Goal: Information Seeking & Learning: Learn about a topic

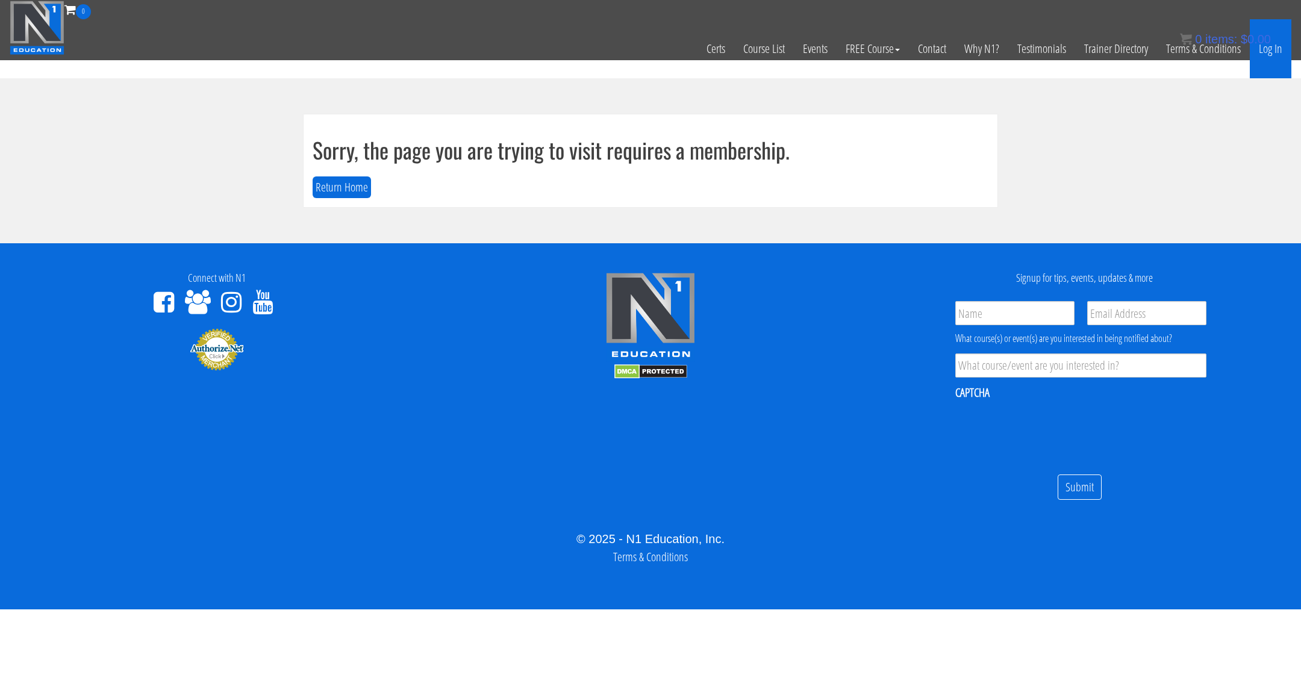
click at [1274, 49] on link "Log In" at bounding box center [1270, 48] width 42 height 59
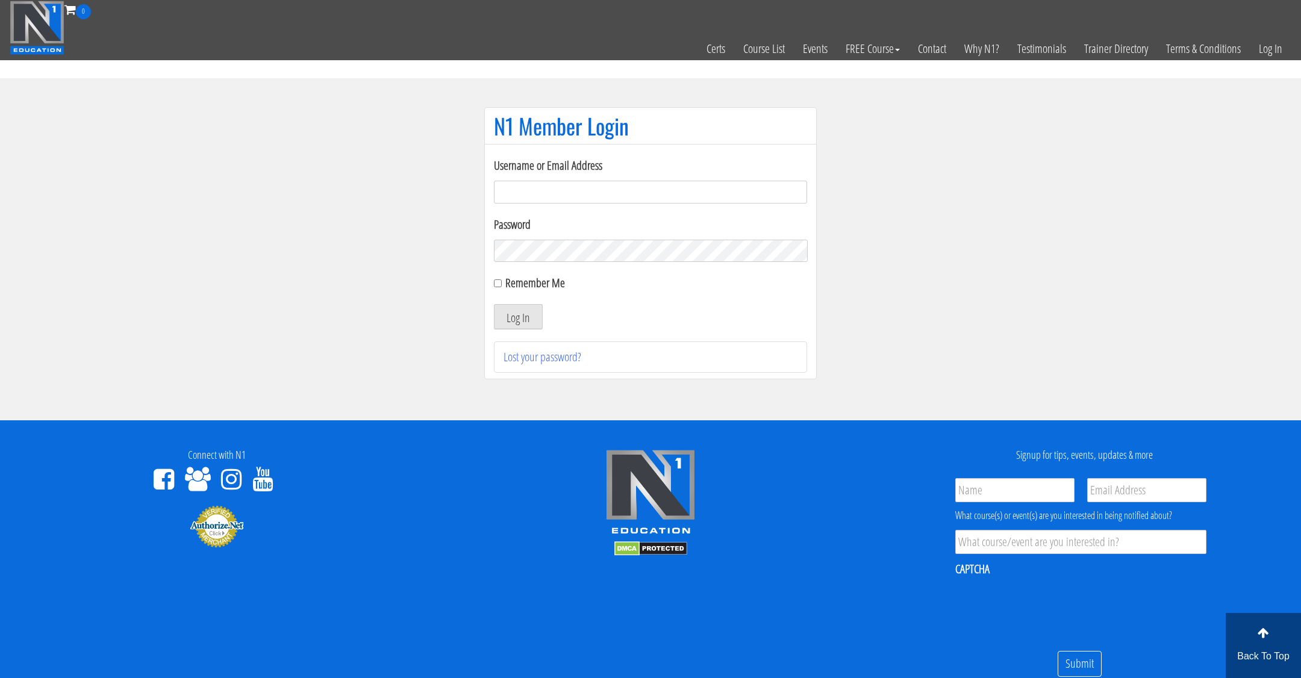
type input "[EMAIL_ADDRESS][DOMAIN_NAME]"
click at [497, 284] on input "Remember Me" at bounding box center [498, 283] width 8 height 8
checkbox input "true"
click at [513, 326] on button "Log In" at bounding box center [518, 316] width 49 height 25
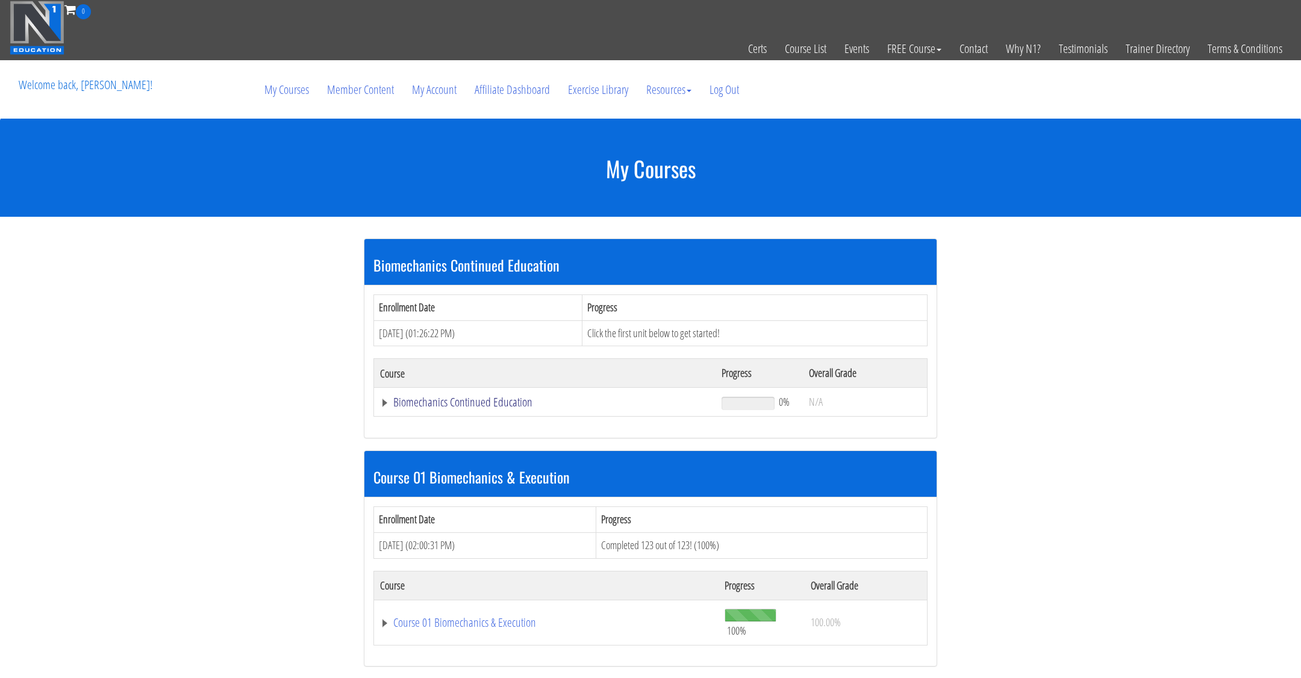
click at [504, 405] on link "Biomechanics Continued Education" at bounding box center [544, 402] width 329 height 12
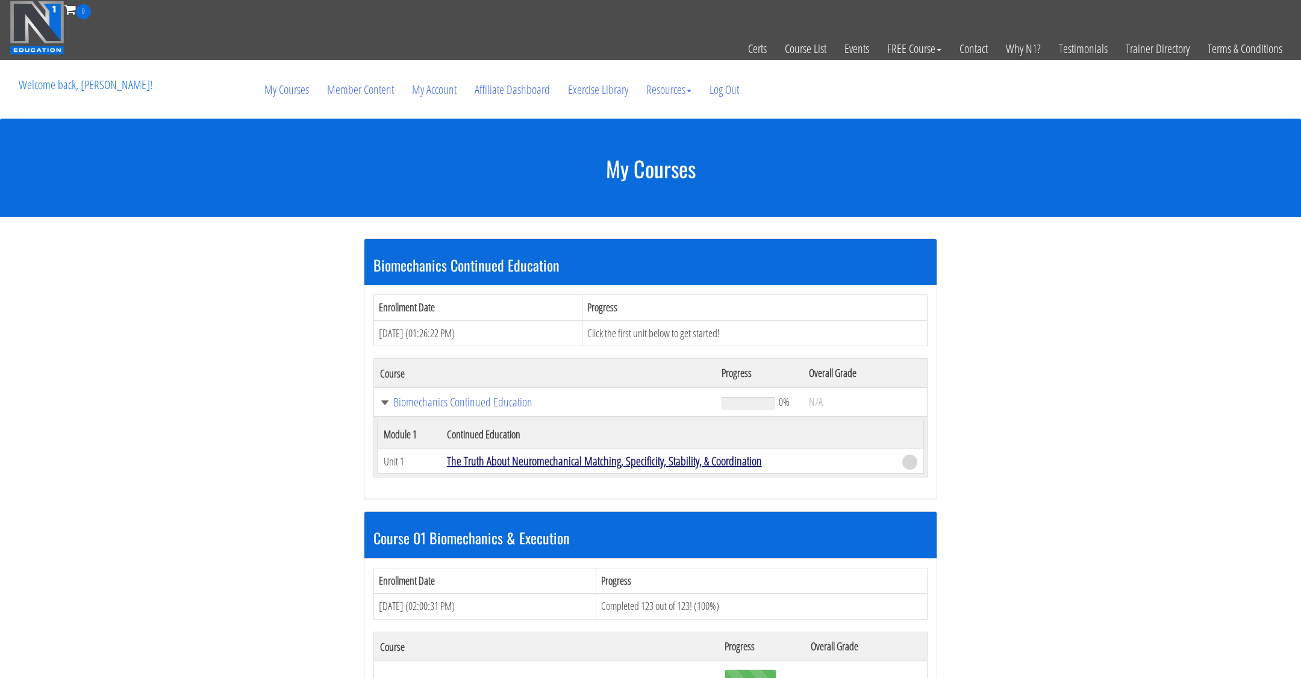
click at [520, 457] on link "The Truth About Neuromechanical Matching, Specificity, Stability, & Coordination" at bounding box center [604, 461] width 315 height 16
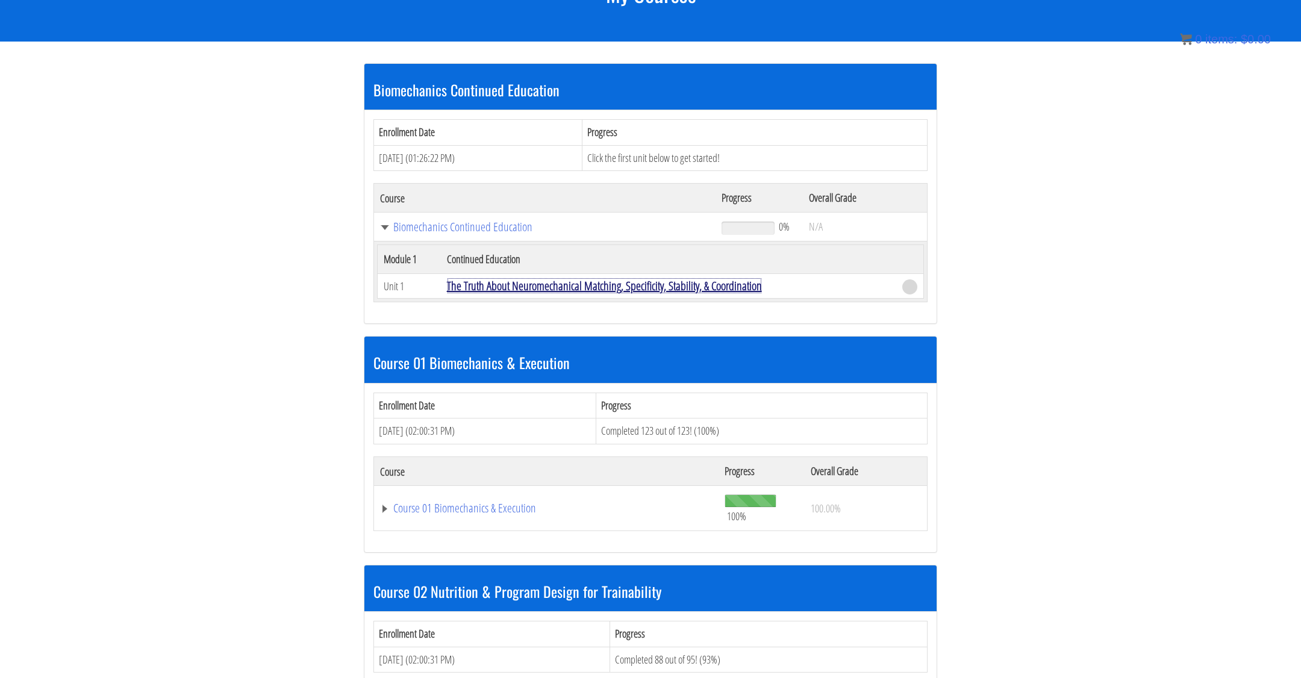
scroll to position [211, 0]
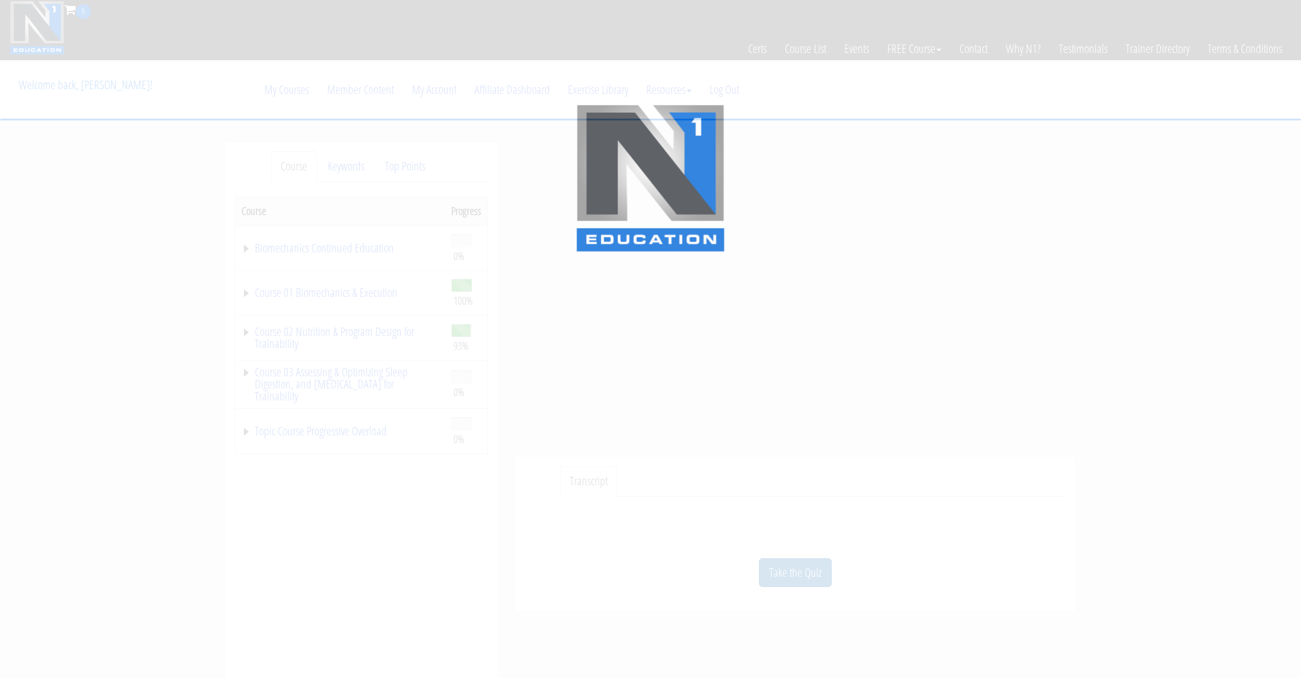
scroll to position [55, 0]
